Goal: Use online tool/utility: Utilize a website feature to perform a specific function

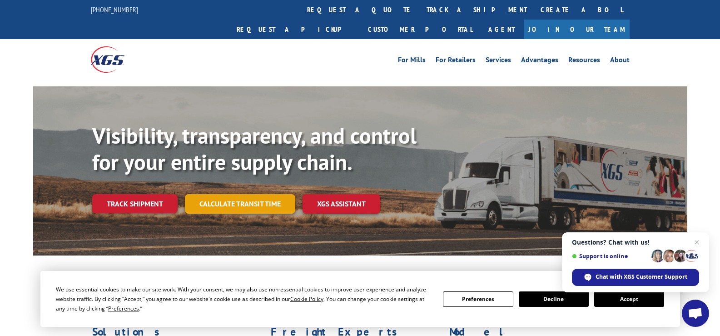
click at [241, 194] on link "Calculate transit time" at bounding box center [240, 204] width 110 height 20
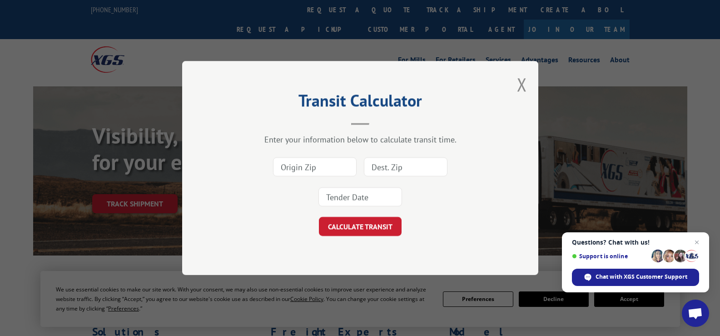
click at [330, 167] on input at bounding box center [315, 166] width 84 height 19
type input "30705"
click at [330, 167] on input "30705" at bounding box center [315, 166] width 84 height 19
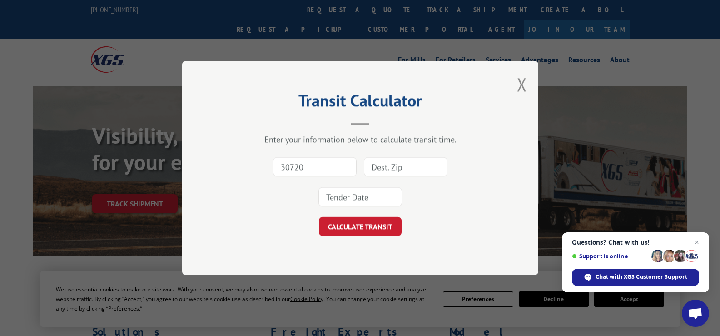
type input "30720"
click at [400, 167] on input at bounding box center [406, 166] width 84 height 19
type input "22180"
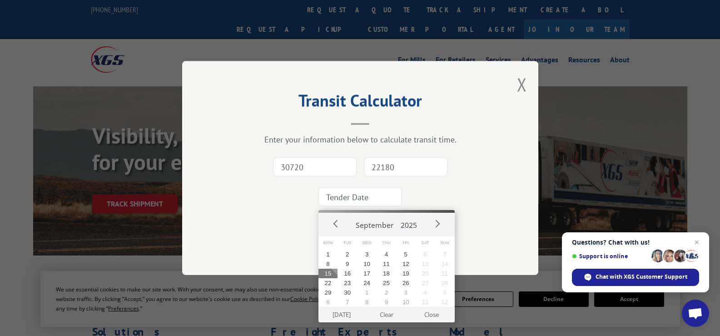
click at [388, 200] on input at bounding box center [361, 196] width 84 height 19
click at [349, 275] on button "16" at bounding box center [348, 274] width 20 height 10
type input "2025-09-16"
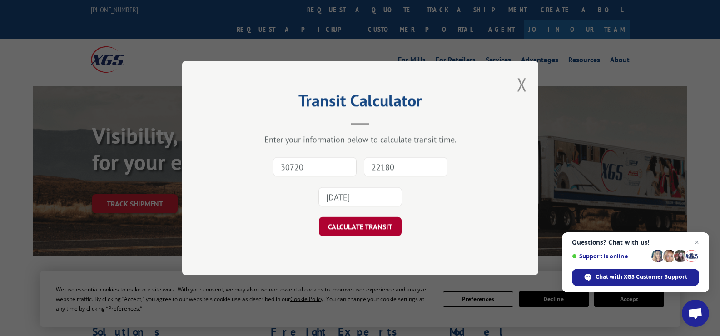
click at [345, 228] on button "CALCULATE TRANSIT" at bounding box center [360, 226] width 83 height 19
